Goal: Register for event/course

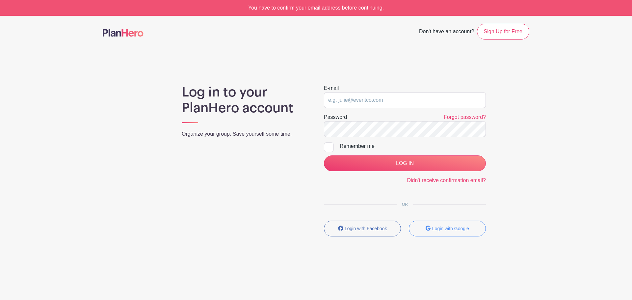
click at [108, 34] on img at bounding box center [123, 33] width 41 height 8
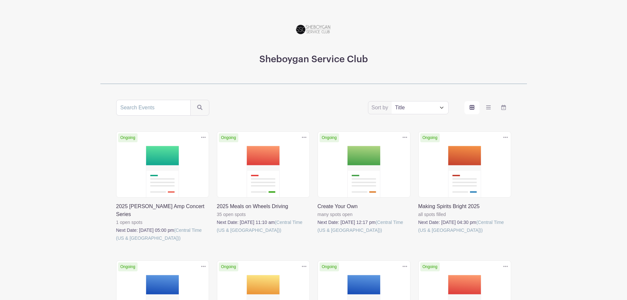
scroll to position [99, 0]
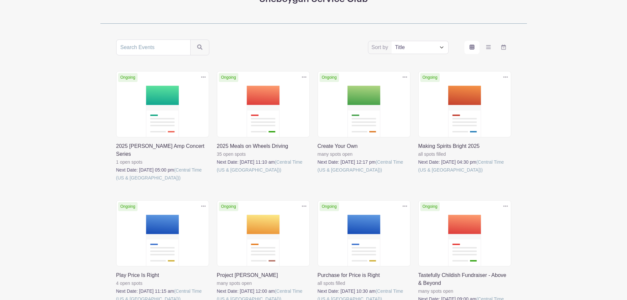
click at [116, 182] on link at bounding box center [116, 182] width 0 height 0
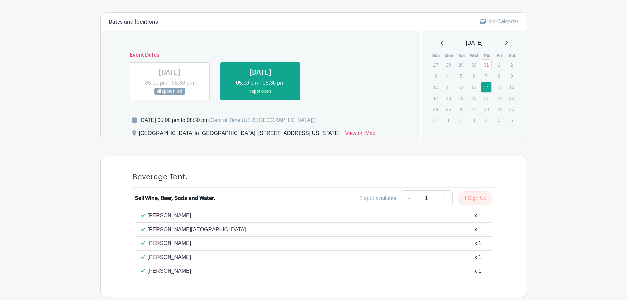
scroll to position [203, 0]
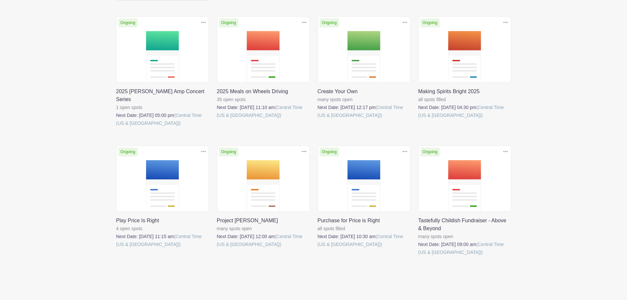
scroll to position [161, 0]
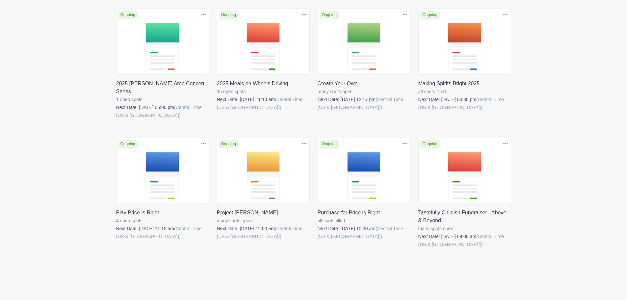
click at [418, 248] on link at bounding box center [418, 248] width 0 height 0
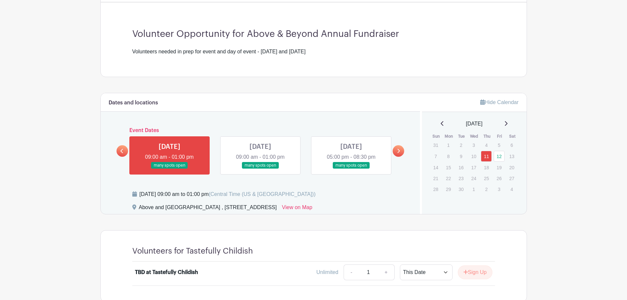
scroll to position [219, 0]
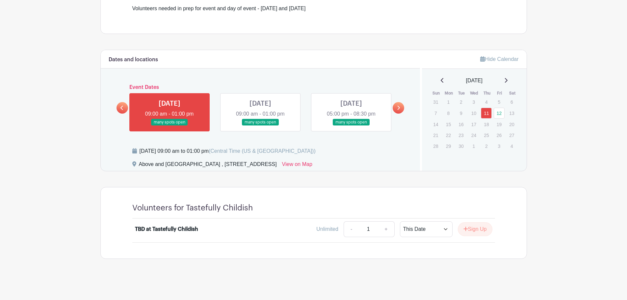
click at [351, 126] on link at bounding box center [351, 126] width 0 height 0
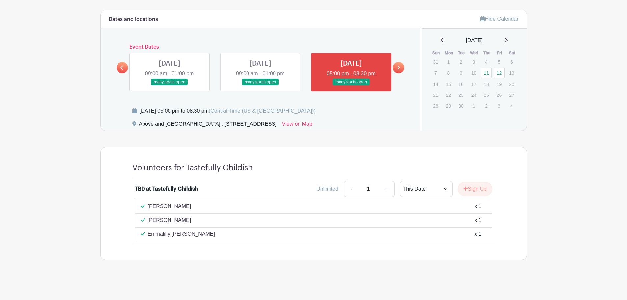
scroll to position [260, 0]
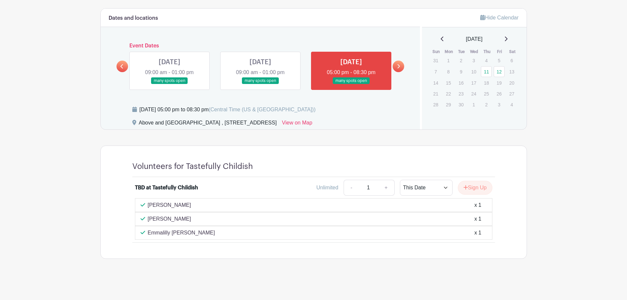
click at [396, 62] on link at bounding box center [399, 67] width 12 height 12
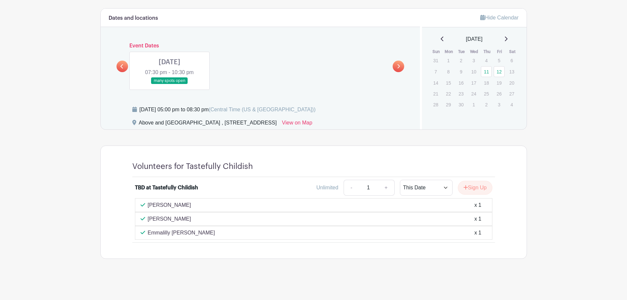
click at [119, 71] on link at bounding box center [123, 67] width 12 height 12
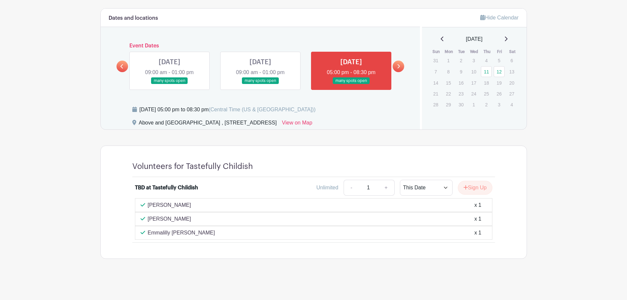
click at [351, 84] on link at bounding box center [351, 84] width 0 height 0
click at [473, 188] on button "Sign Up" at bounding box center [475, 188] width 35 height 14
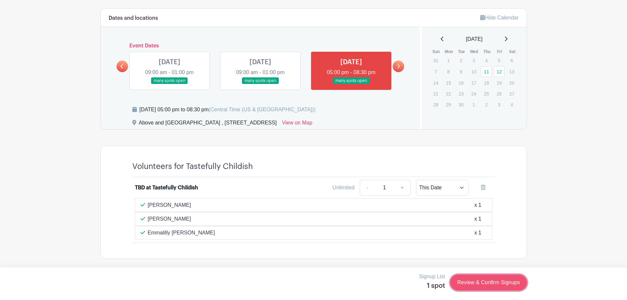
click at [474, 283] on link "Review & Confirm Signups" at bounding box center [488, 283] width 76 height 16
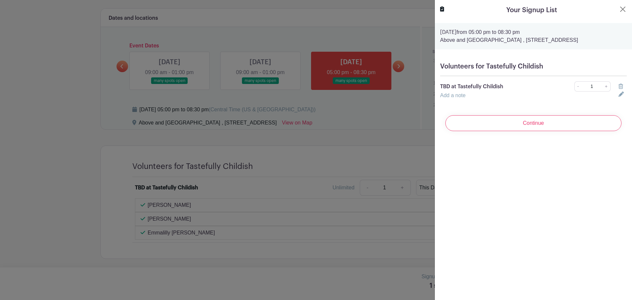
click at [619, 97] on icon at bounding box center [621, 94] width 5 height 5
click at [509, 105] on input "text" at bounding box center [525, 100] width 171 height 16
type input "[PERSON_NAME]"
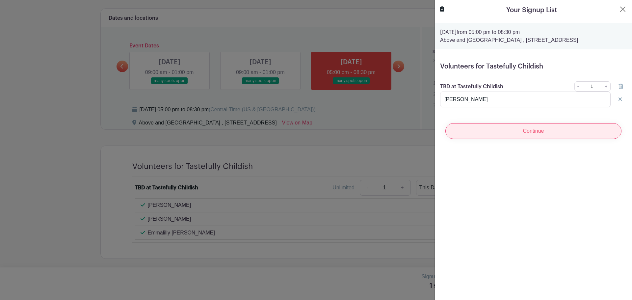
click at [510, 139] on input "Continue" at bounding box center [533, 131] width 176 height 16
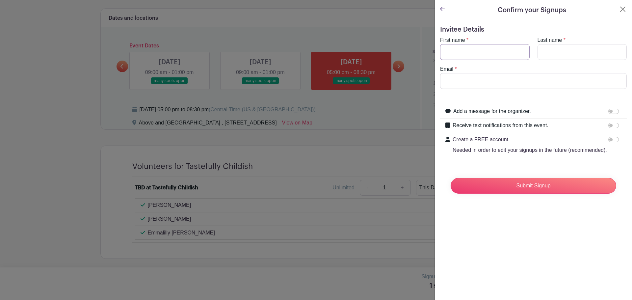
click at [477, 49] on input "First name" at bounding box center [485, 52] width 90 height 16
type input "[PERSON_NAME]"
drag, startPoint x: 428, startPoint y: 76, endPoint x: 419, endPoint y: 76, distance: 9.6
click at [418, 275] on div "Signup List 1 spot Review & Confirm Signups Confirm your Signups Invitee Detail…" at bounding box center [313, 275] width 427 height 0
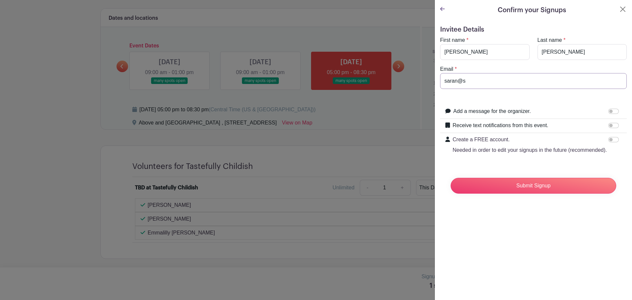
type input "[EMAIL_ADDRESS][DOMAIN_NAME]"
click at [522, 194] on input "Submit Signup" at bounding box center [534, 186] width 166 height 16
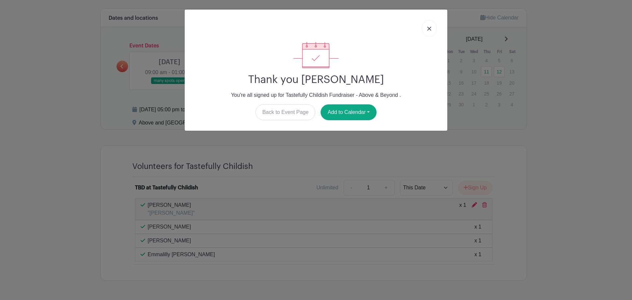
click at [433, 29] on link at bounding box center [429, 28] width 15 height 16
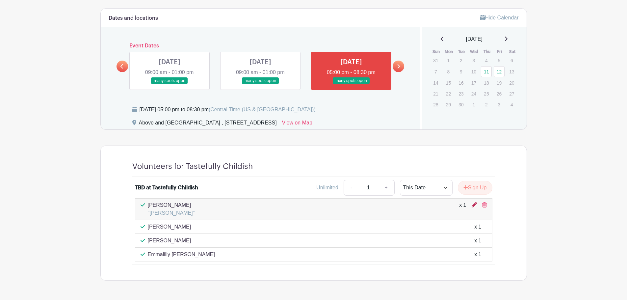
click at [472, 204] on icon at bounding box center [474, 204] width 5 height 5
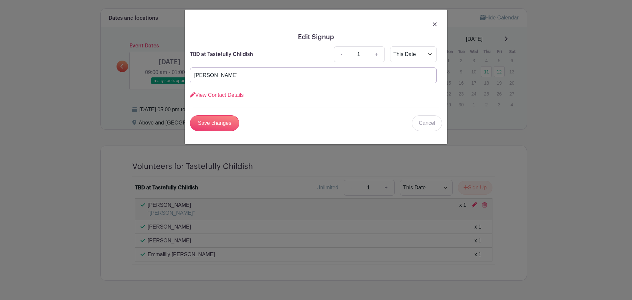
drag, startPoint x: 237, startPoint y: 72, endPoint x: 193, endPoint y: 76, distance: 44.6
click at [182, 75] on div "Edit Signup TBD at Tastefully Childish - 1 + This Date Select Dates Select Date…" at bounding box center [316, 150] width 632 height 300
click at [217, 122] on input "Save changes" at bounding box center [214, 123] width 49 height 16
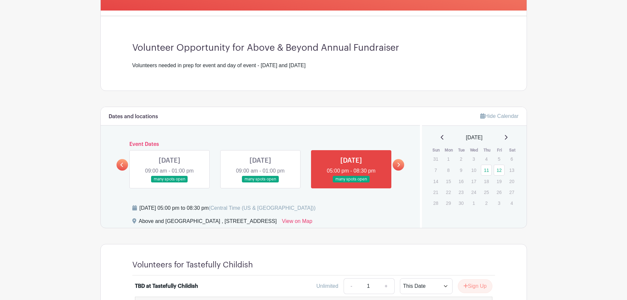
scroll to position [142, 0]
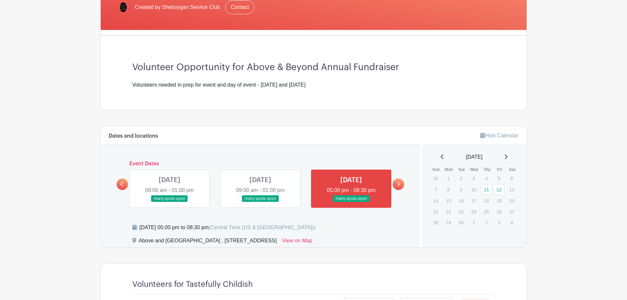
click at [170, 202] on link at bounding box center [170, 202] width 0 height 0
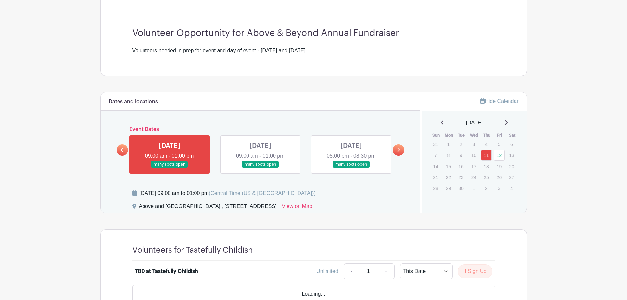
scroll to position [219, 0]
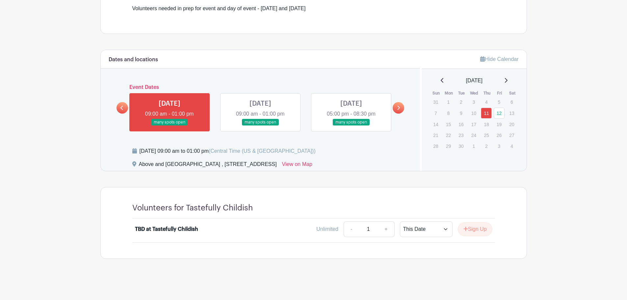
click at [351, 126] on link at bounding box center [351, 126] width 0 height 0
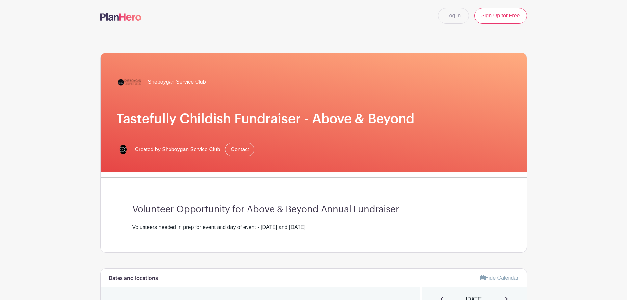
click at [159, 80] on span "Sheboygan Service Club" at bounding box center [177, 82] width 58 height 8
click at [133, 83] on img at bounding box center [130, 82] width 26 height 26
click at [125, 149] on img at bounding box center [123, 149] width 13 height 13
click at [196, 153] on span "Created by Sheboygan Service Club" at bounding box center [177, 150] width 85 height 8
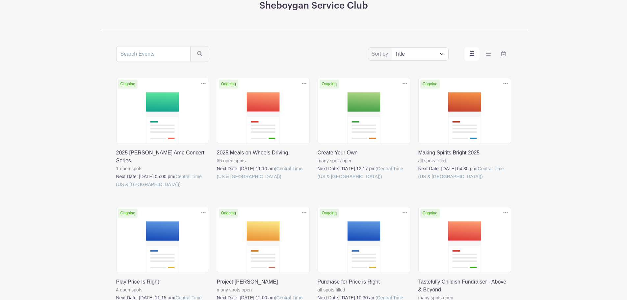
scroll to position [161, 0]
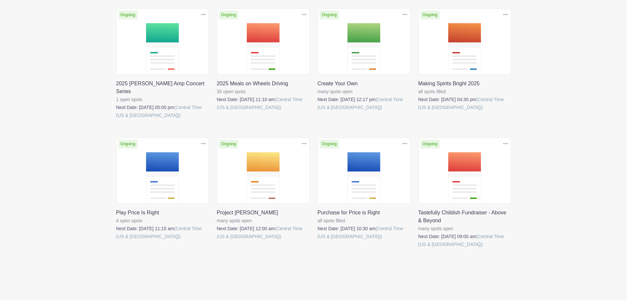
click at [217, 240] on link at bounding box center [217, 240] width 0 height 0
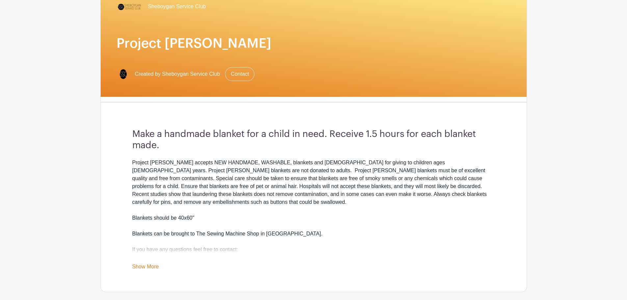
scroll to position [99, 0]
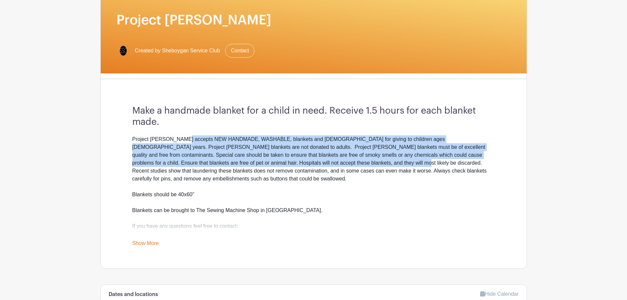
drag, startPoint x: 181, startPoint y: 140, endPoint x: 305, endPoint y: 162, distance: 126.4
click at [305, 162] on div "Project [PERSON_NAME] accepts NEW HANDMADE, WASHABLE, blankets and [DEMOGRAPHIC…" at bounding box center [313, 158] width 363 height 47
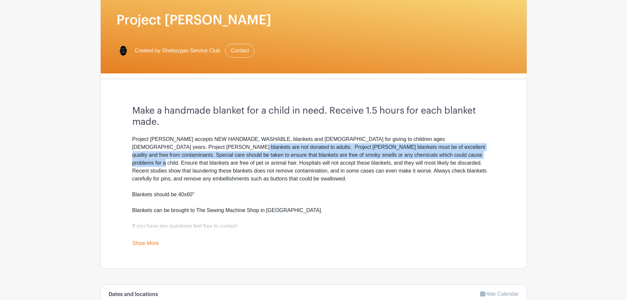
drag, startPoint x: 165, startPoint y: 146, endPoint x: 391, endPoint y: 158, distance: 226.5
click at [391, 158] on div "Project [PERSON_NAME] accepts NEW HANDMADE, WASHABLE, blankets and [DEMOGRAPHIC…" at bounding box center [313, 158] width 363 height 47
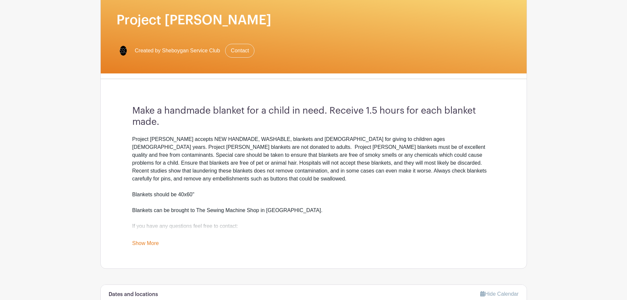
drag, startPoint x: 408, startPoint y: 165, endPoint x: 434, endPoint y: 171, distance: 27.0
click at [409, 165] on div "Project [PERSON_NAME] accepts NEW HANDMADE, WASHABLE, blankets and [DEMOGRAPHIC…" at bounding box center [313, 158] width 363 height 47
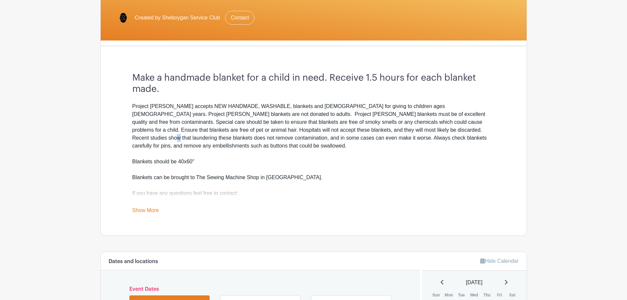
click at [146, 212] on link "Show More" at bounding box center [145, 211] width 27 height 8
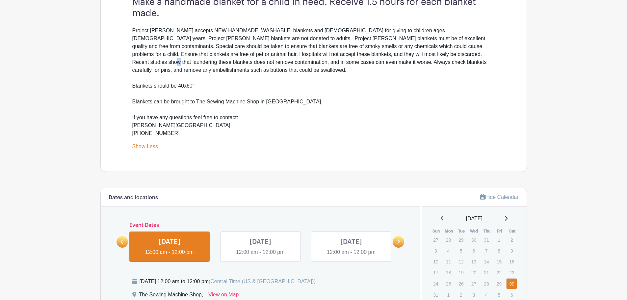
scroll to position [85, 0]
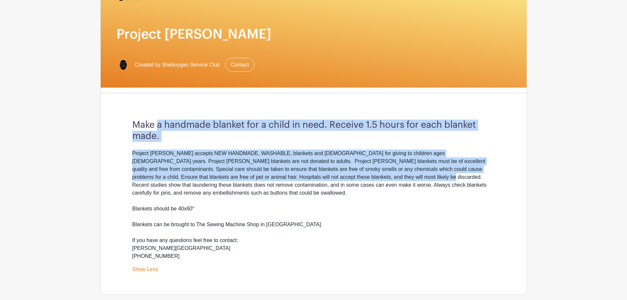
drag, startPoint x: 156, startPoint y: 127, endPoint x: 333, endPoint y: 177, distance: 183.9
click at [333, 177] on div "Make a handmade blanket for a child in need. Receive 1.5 hours for each blanket…" at bounding box center [314, 196] width 394 height 196
click at [333, 177] on div "Project Linus accepts NEW HANDMADE, WASHABLE, blankets and afghans for giving t…" at bounding box center [313, 172] width 363 height 47
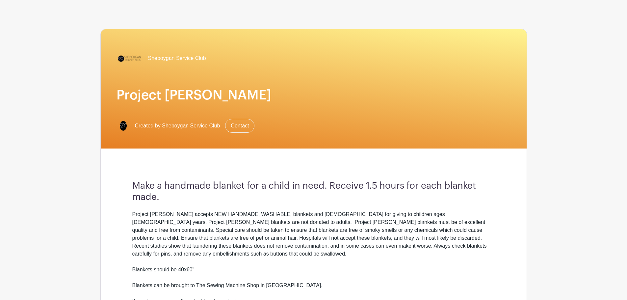
scroll to position [0, 0]
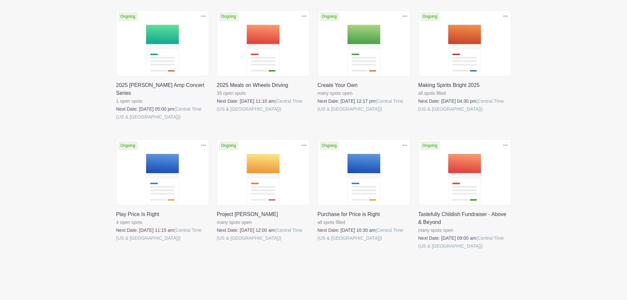
scroll to position [161, 0]
